Goal: Answer question/provide support

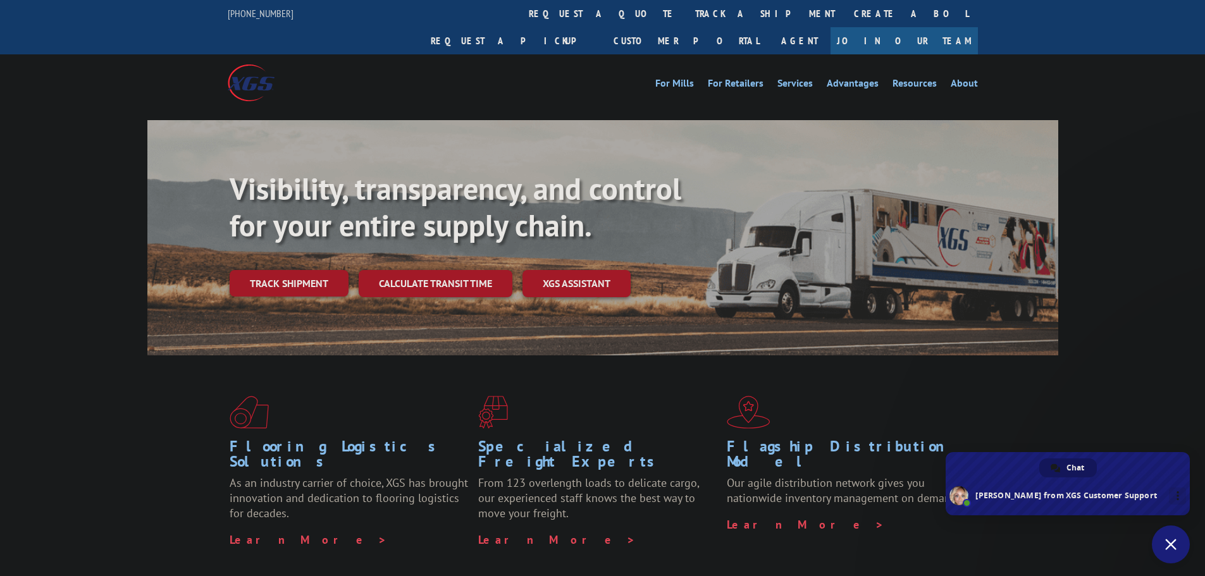
scroll to position [745, 0]
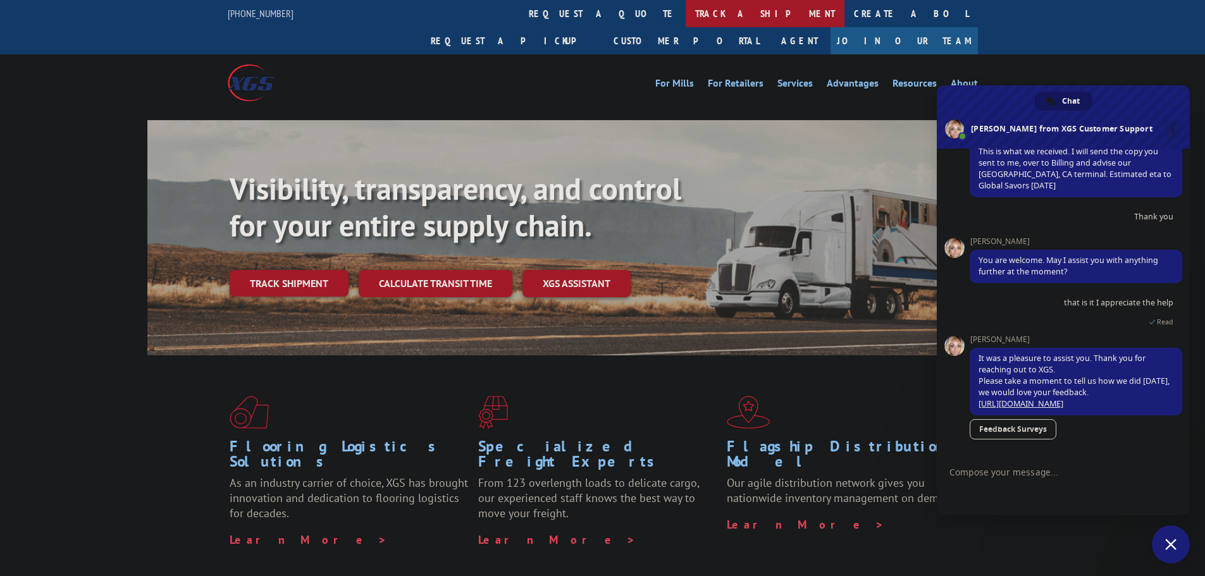
click at [686, 8] on link "track a shipment" at bounding box center [765, 13] width 159 height 27
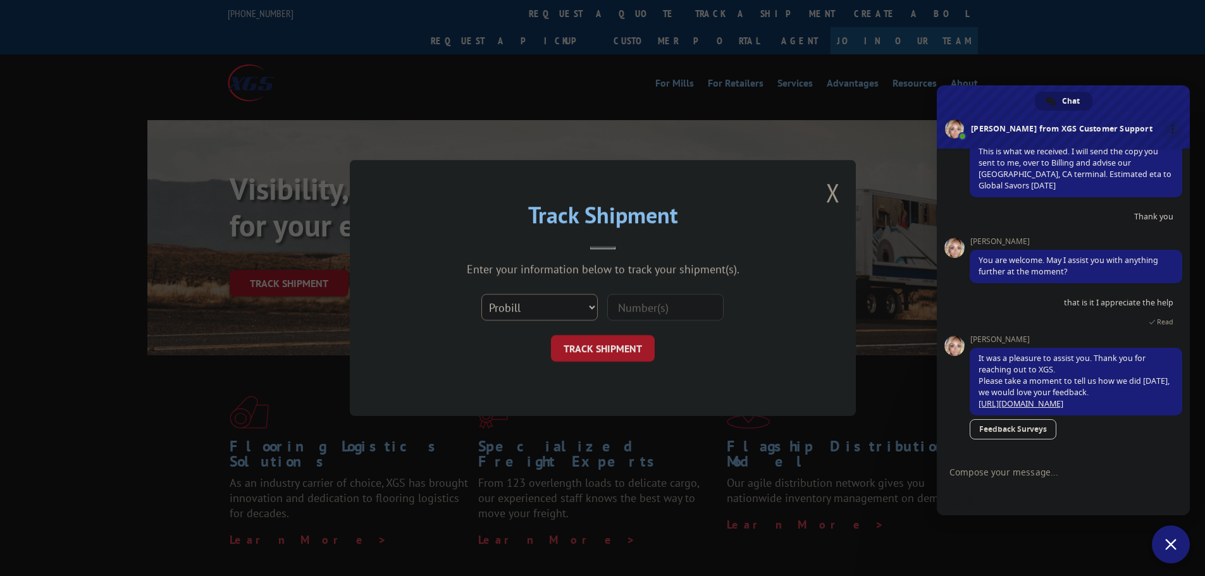
click at [528, 305] on select "Select category... Probill BOL PO" at bounding box center [540, 307] width 116 height 27
drag, startPoint x: 528, startPoint y: 305, endPoint x: 641, endPoint y: 311, distance: 112.8
click at [528, 305] on select "Select category... Probill BOL PO" at bounding box center [540, 307] width 116 height 27
click at [644, 309] on input at bounding box center [665, 307] width 116 height 27
paste input "17422954"
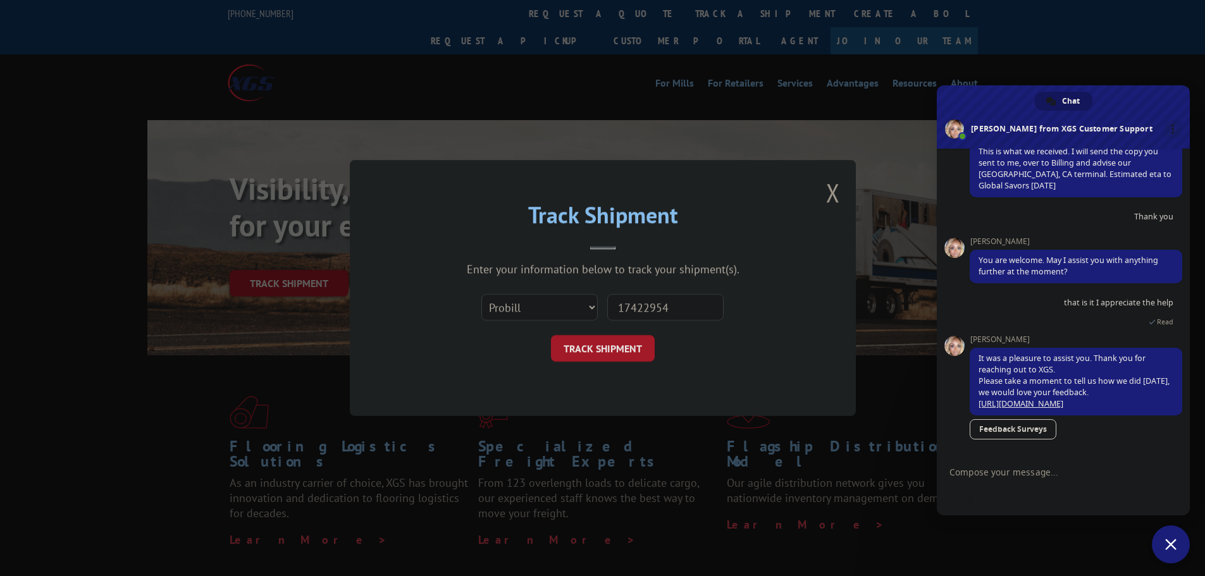
type input "17422954"
click at [604, 342] on button "TRACK SHIPMENT" at bounding box center [603, 348] width 104 height 27
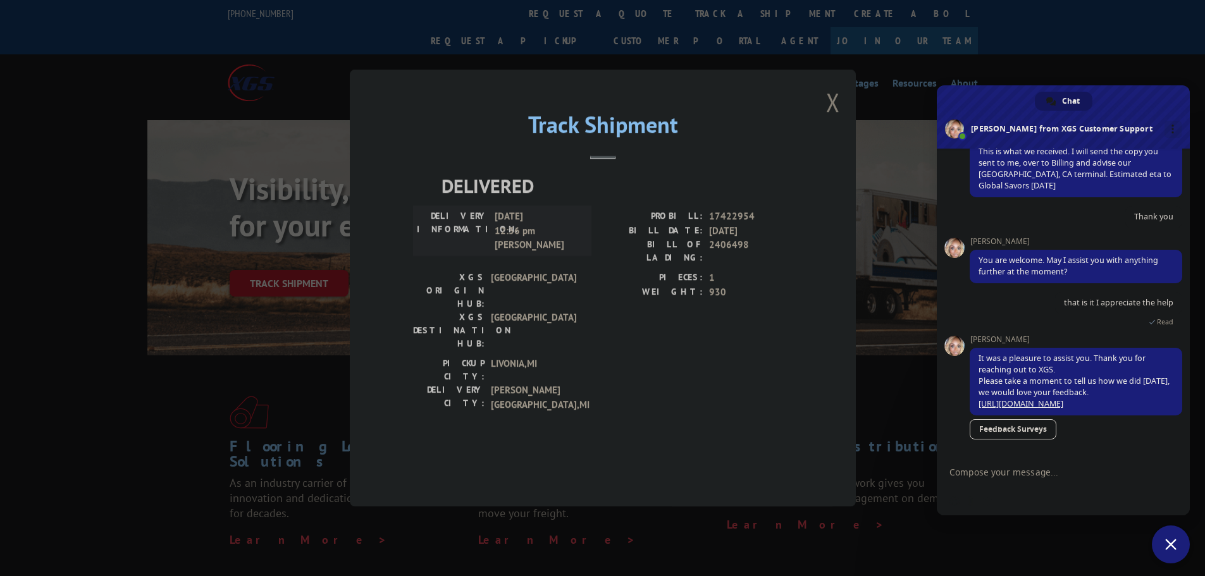
click at [829, 119] on button "Close modal" at bounding box center [833, 102] width 14 height 34
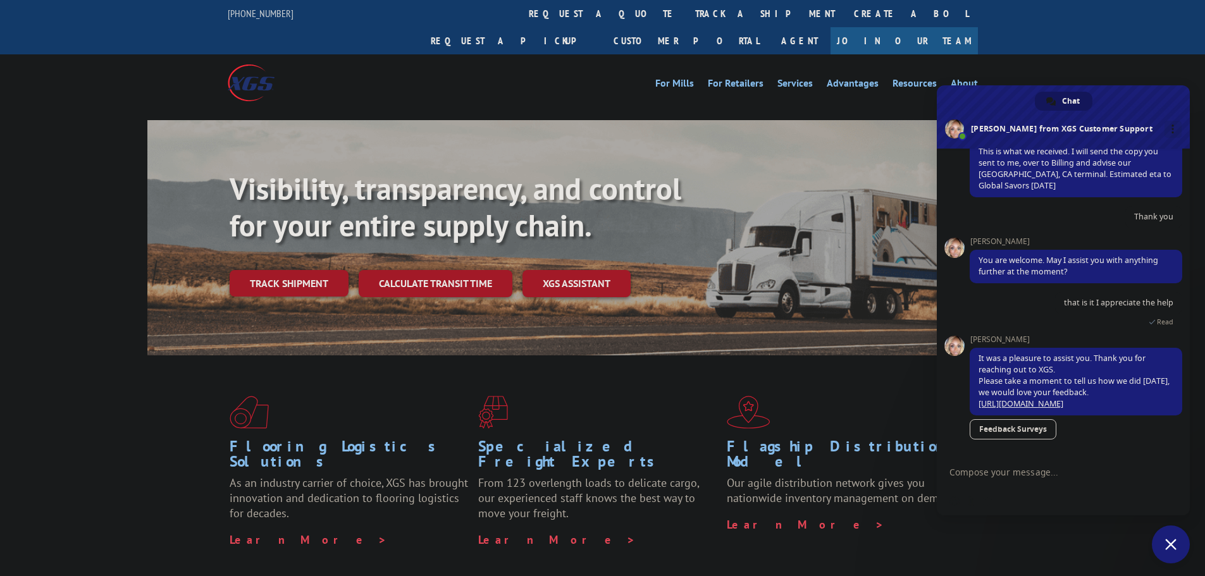
click at [1030, 492] on div "Insert an emoji Send a file Audio message" at bounding box center [1063, 502] width 253 height 28
click at [1029, 473] on textarea "Compose your message..." at bounding box center [1051, 472] width 202 height 32
paste textarea "17422954"
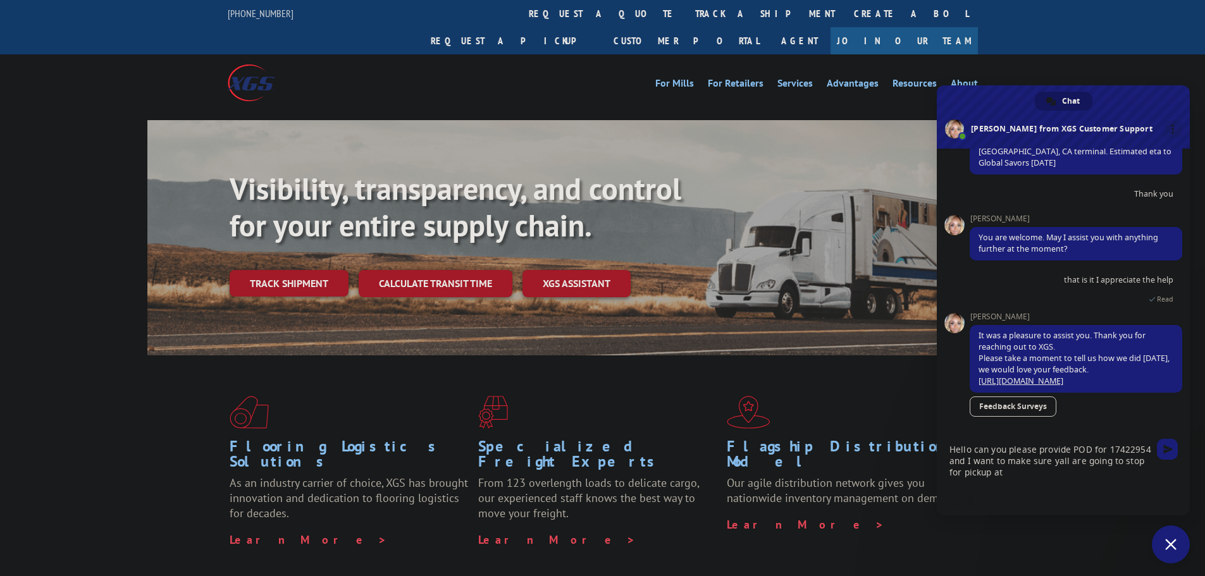
click at [1043, 476] on textarea "Hello can you please provide POD for 17422954 and I want to make sure yall are …" at bounding box center [1051, 460] width 202 height 54
paste textarea "PGIC11675684"
type textarea "Hello can you please provide POD for 17422954 and I want to make sure yall are …"
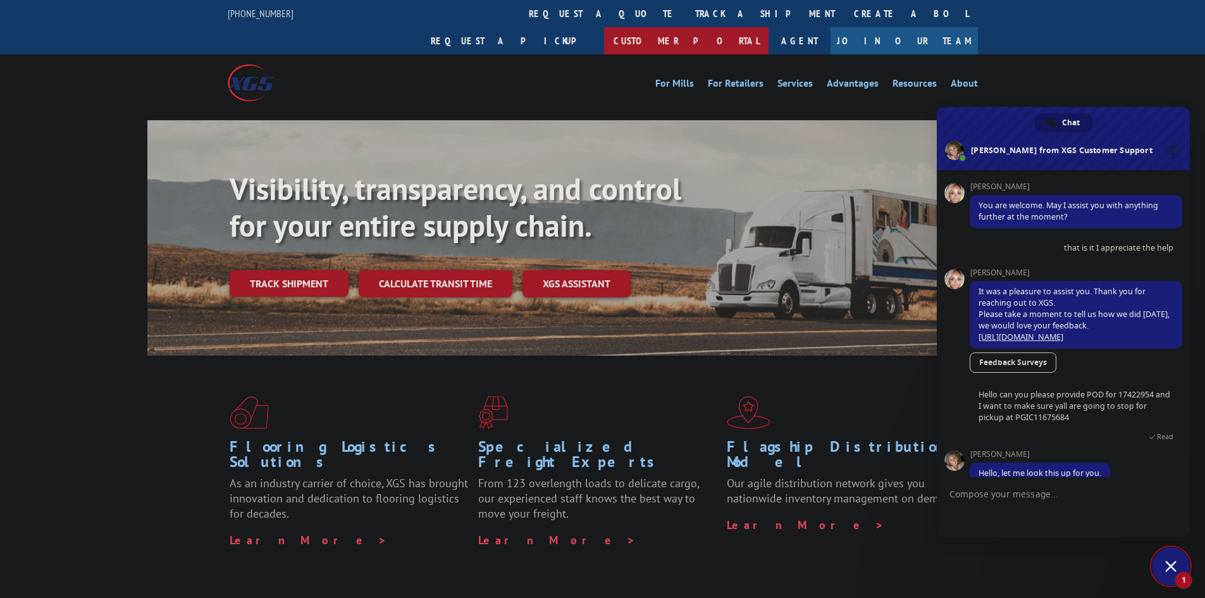
scroll to position [842, 0]
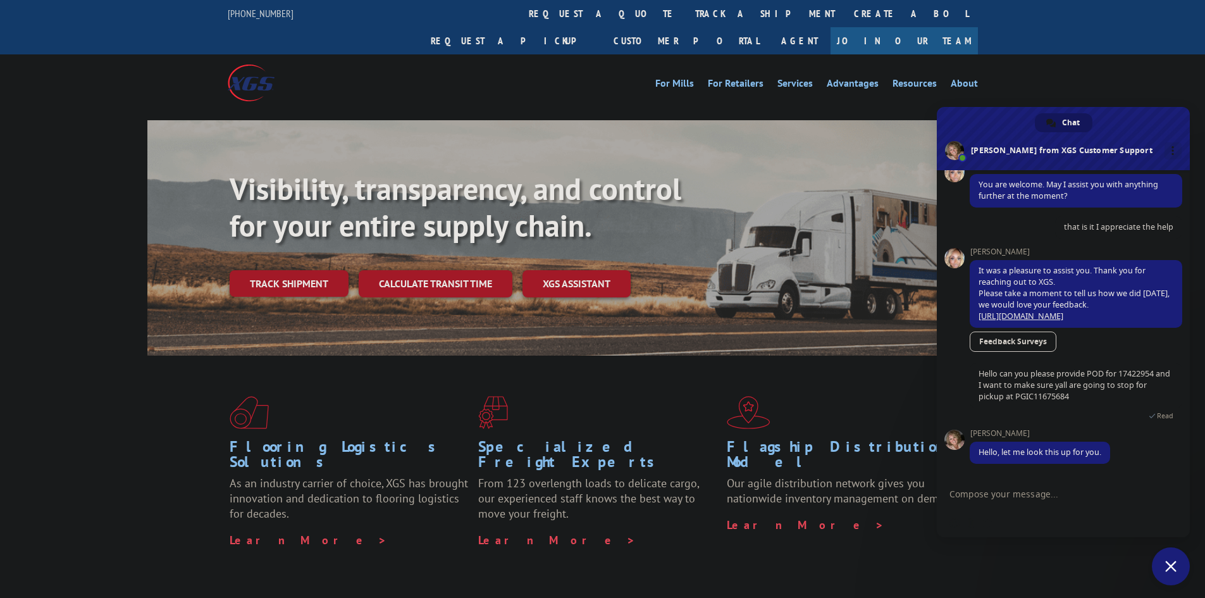
click at [1018, 495] on textarea "Compose your message..." at bounding box center [1051, 494] width 202 height 32
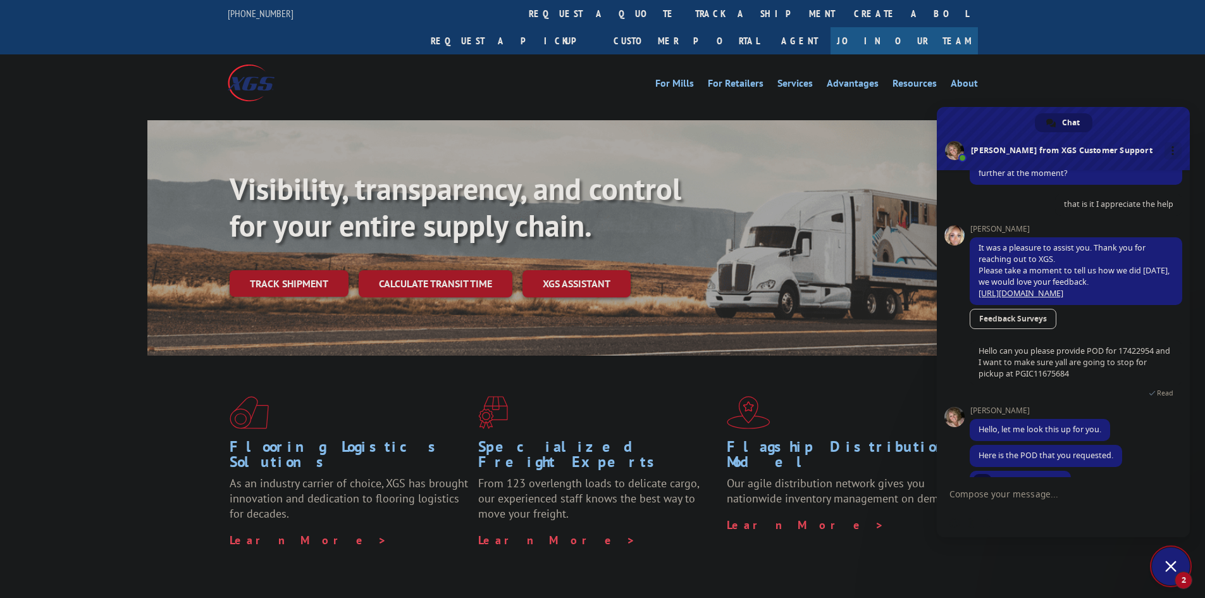
scroll to position [897, 0]
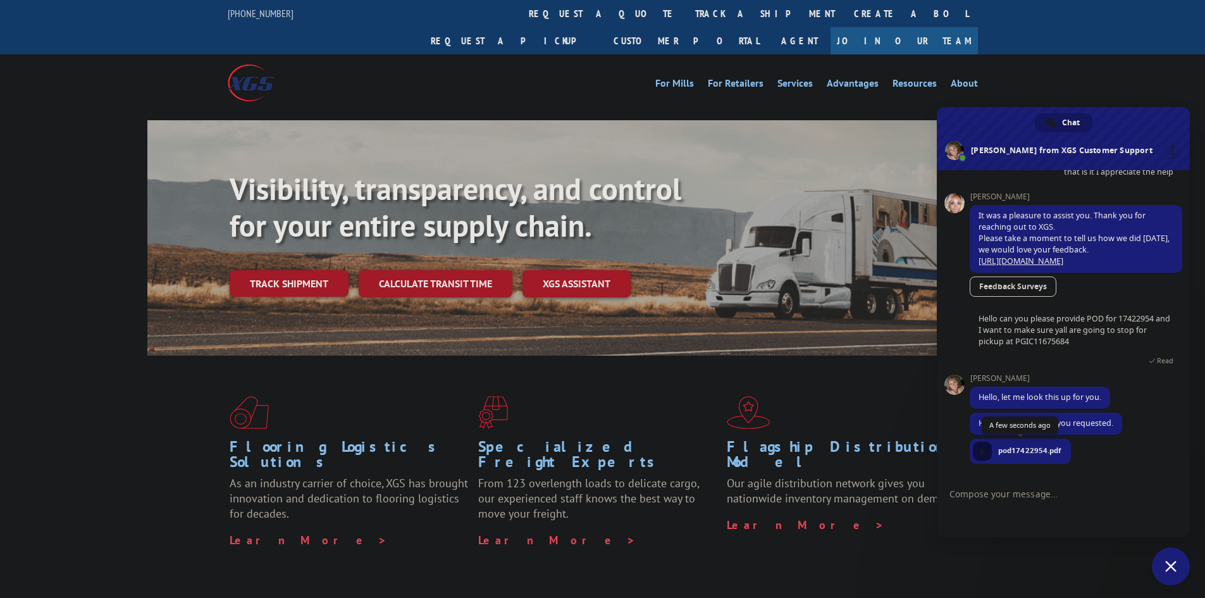
drag, startPoint x: 1012, startPoint y: 451, endPoint x: 1024, endPoint y: 449, distance: 11.5
click at [1024, 449] on span "pod17422954.pdf" at bounding box center [1030, 450] width 63 height 11
click at [1137, 327] on span "Hello can you please provide POD for 17422954 and I want to make sure yall are …" at bounding box center [1075, 330] width 192 height 34
click at [1138, 322] on span "Hello can you please provide POD for 17422954 and I want to make sure yall are …" at bounding box center [1075, 330] width 192 height 34
click at [1138, 321] on span "Hello can you please provide POD for 17422954 and I want to make sure yall are …" at bounding box center [1075, 330] width 192 height 34
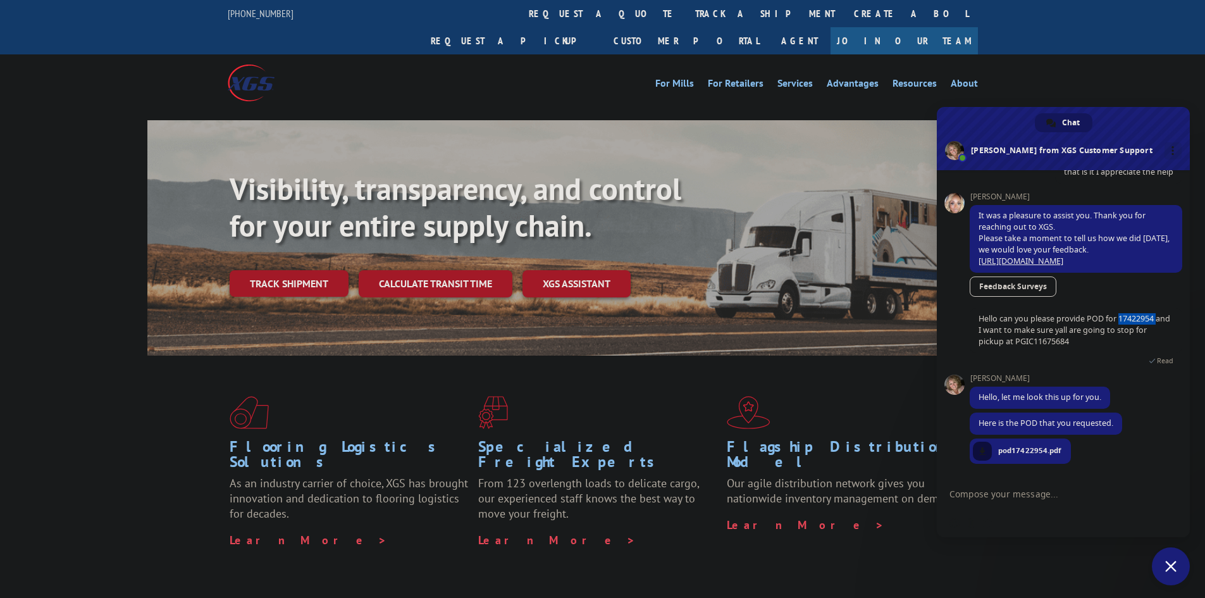
copy span "17422954"
click at [1000, 490] on textarea "Compose your message..." at bounding box center [1051, 494] width 202 height 32
type textarea "Thank u"
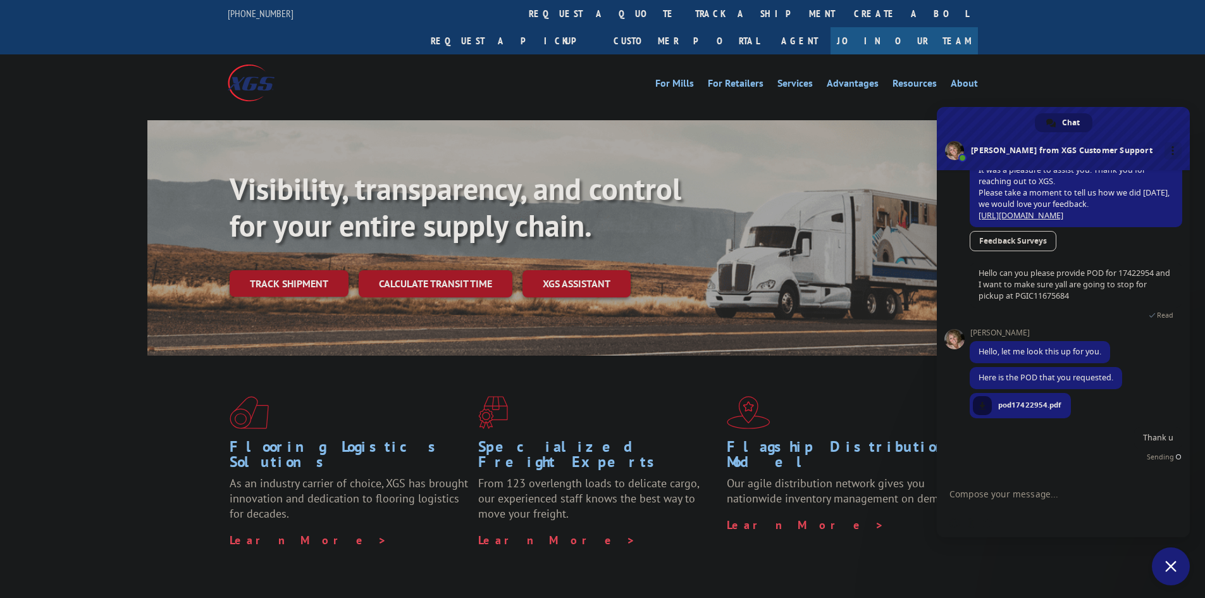
scroll to position [928, 0]
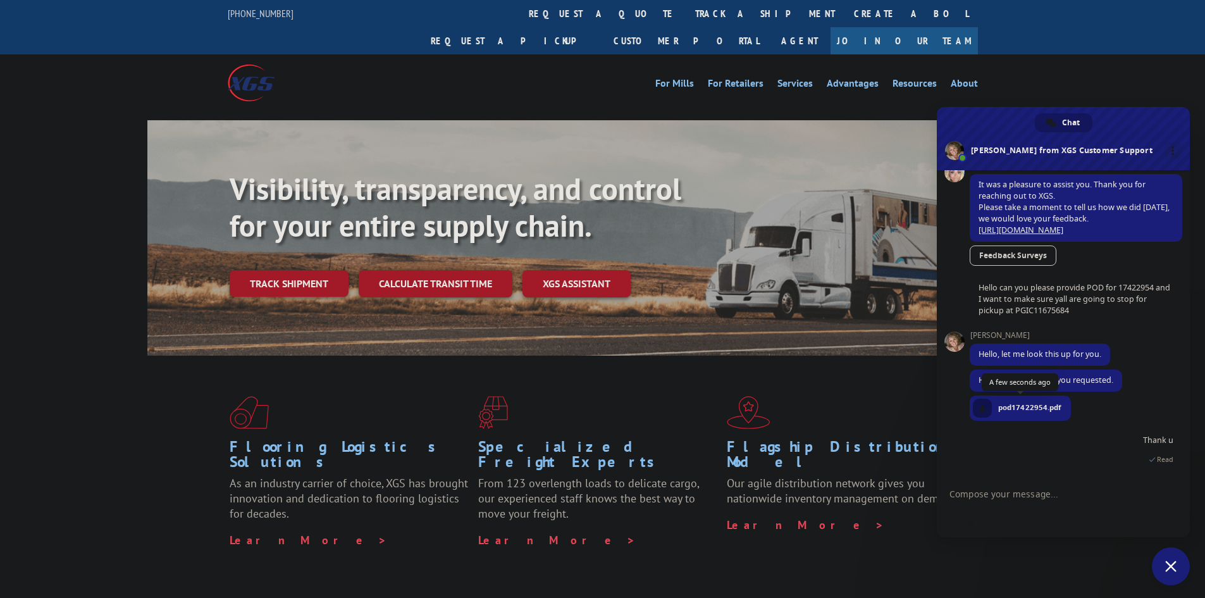
click at [984, 406] on span at bounding box center [983, 408] width 8 height 8
